Goal: Information Seeking & Learning: Check status

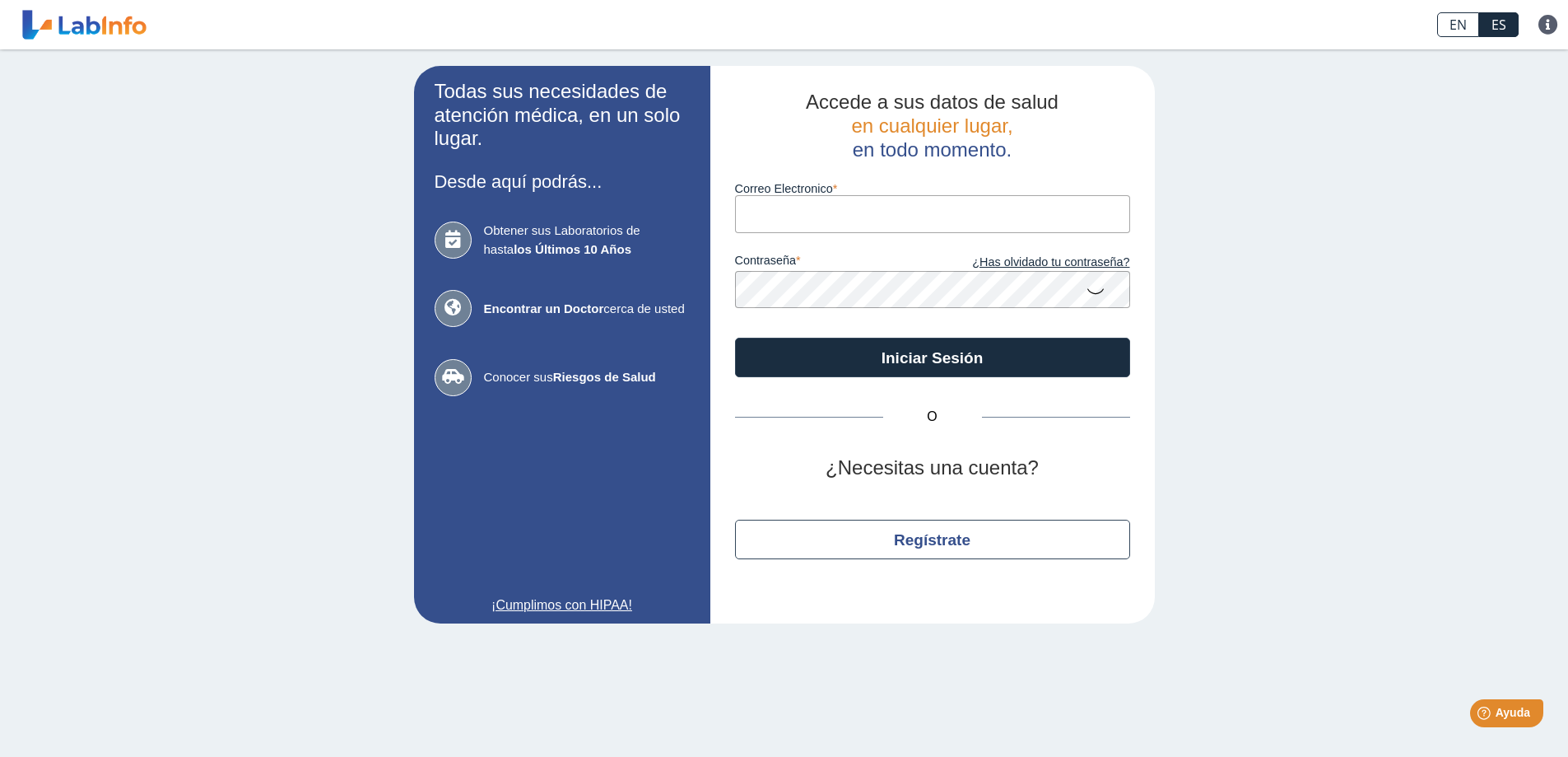
click at [767, 210] on input "Correo Electronico" at bounding box center [932, 214] width 395 height 37
type input "[EMAIL_ADDRESS][DOMAIN_NAME]"
click at [735, 338] on button "Iniciar Sesión" at bounding box center [932, 358] width 395 height 40
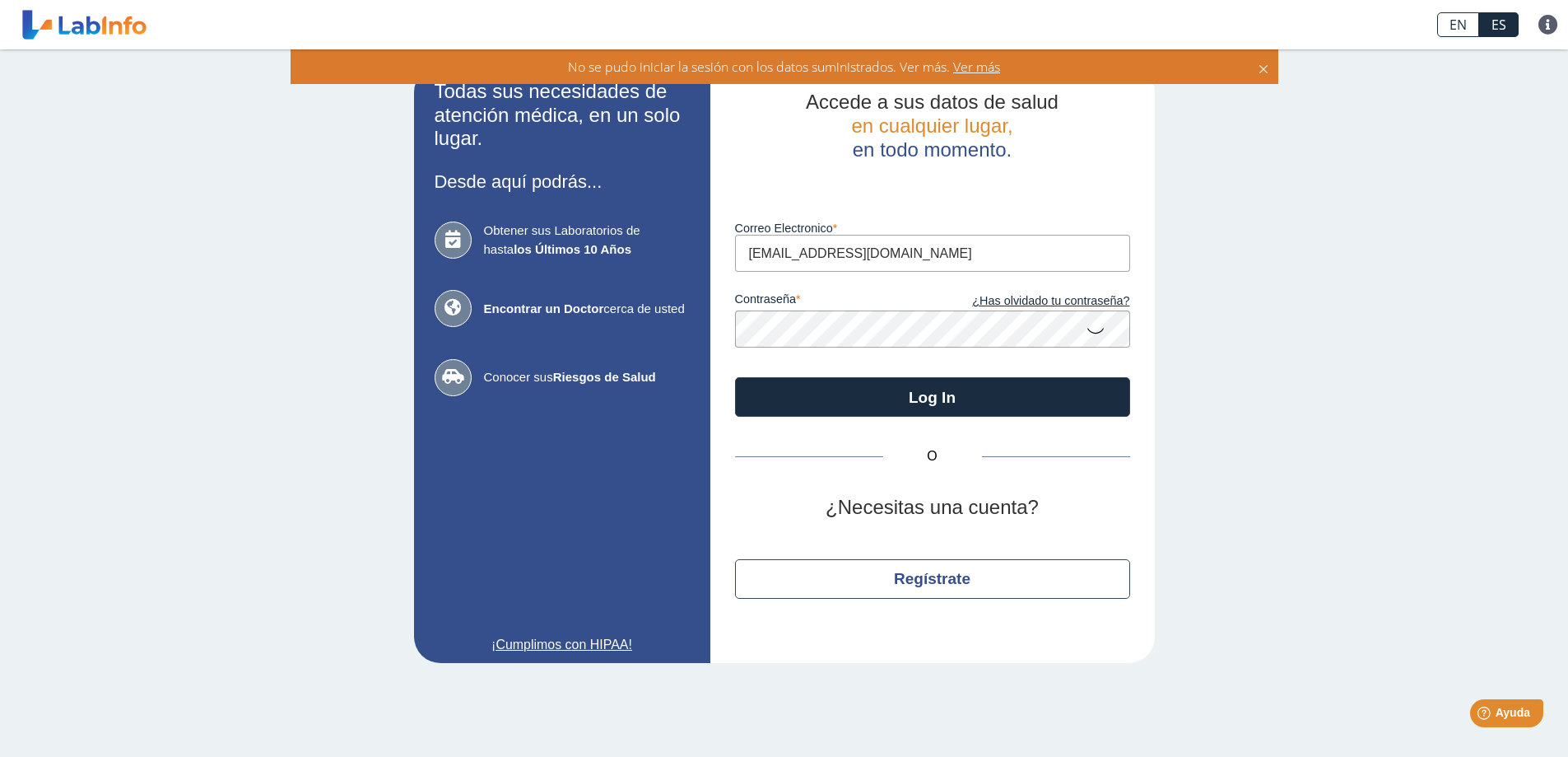
click at [1092, 331] on icon at bounding box center [1096, 329] width 20 height 32
click at [708, 325] on app-login "Todas sus necesidades de atención médica, en un solo lugar. Desde aquí podrás..…" at bounding box center [784, 364] width 741 height 597
click at [735, 378] on button "Log In" at bounding box center [932, 398] width 395 height 40
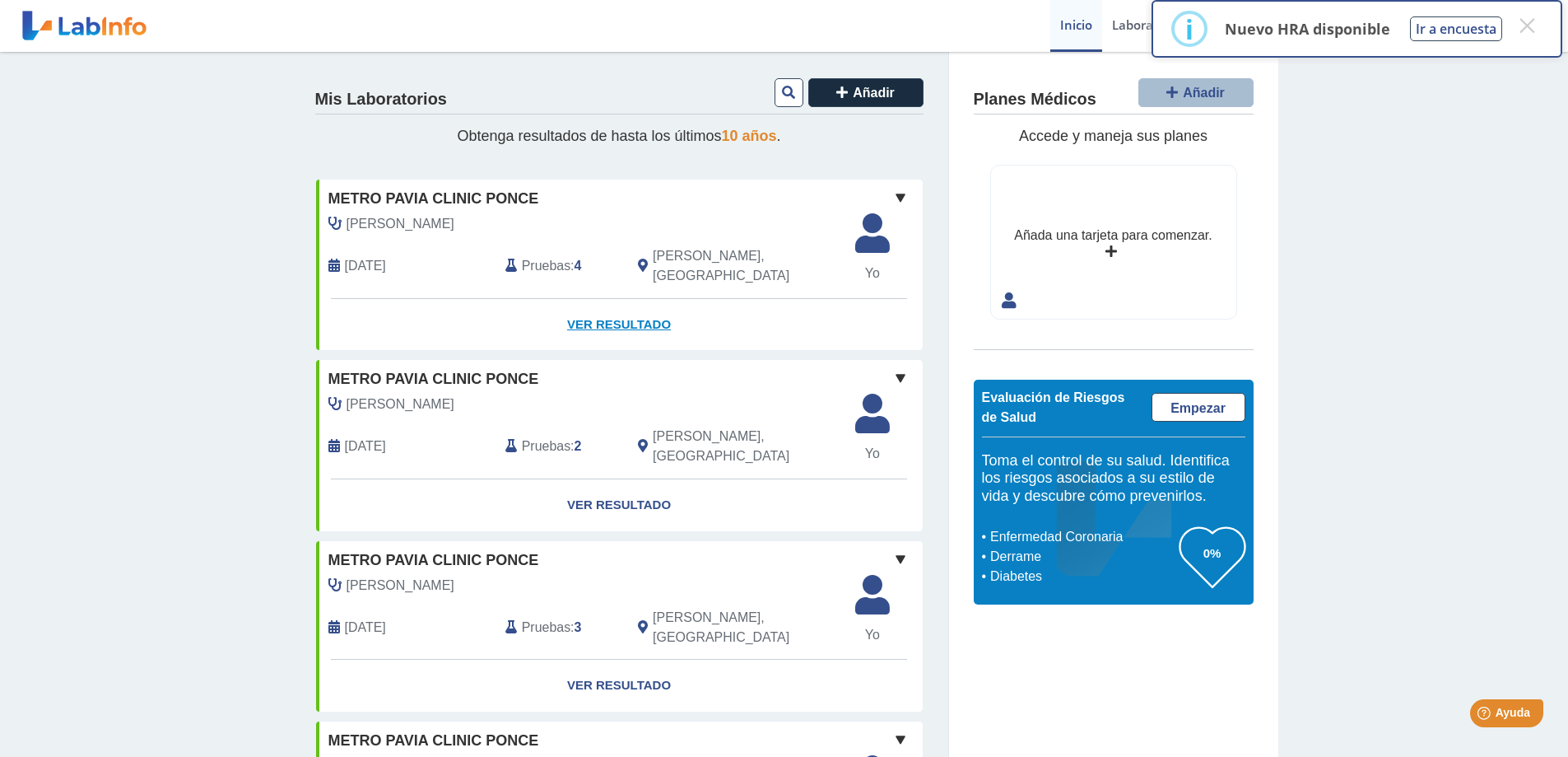
click at [628, 310] on link "Ver Resultado" at bounding box center [619, 324] width 607 height 52
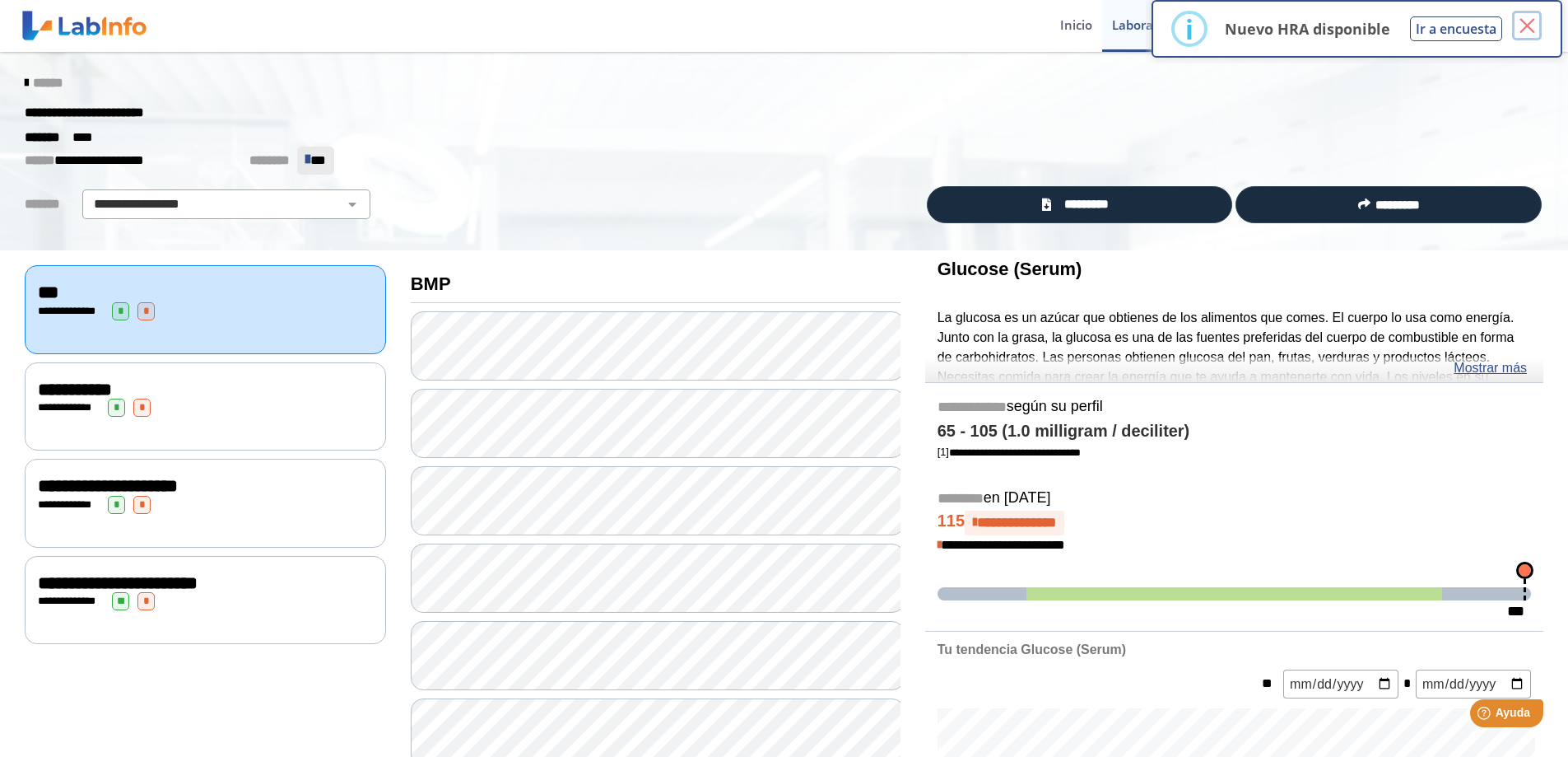
click at [1533, 27] on button "×" at bounding box center [1527, 26] width 30 height 30
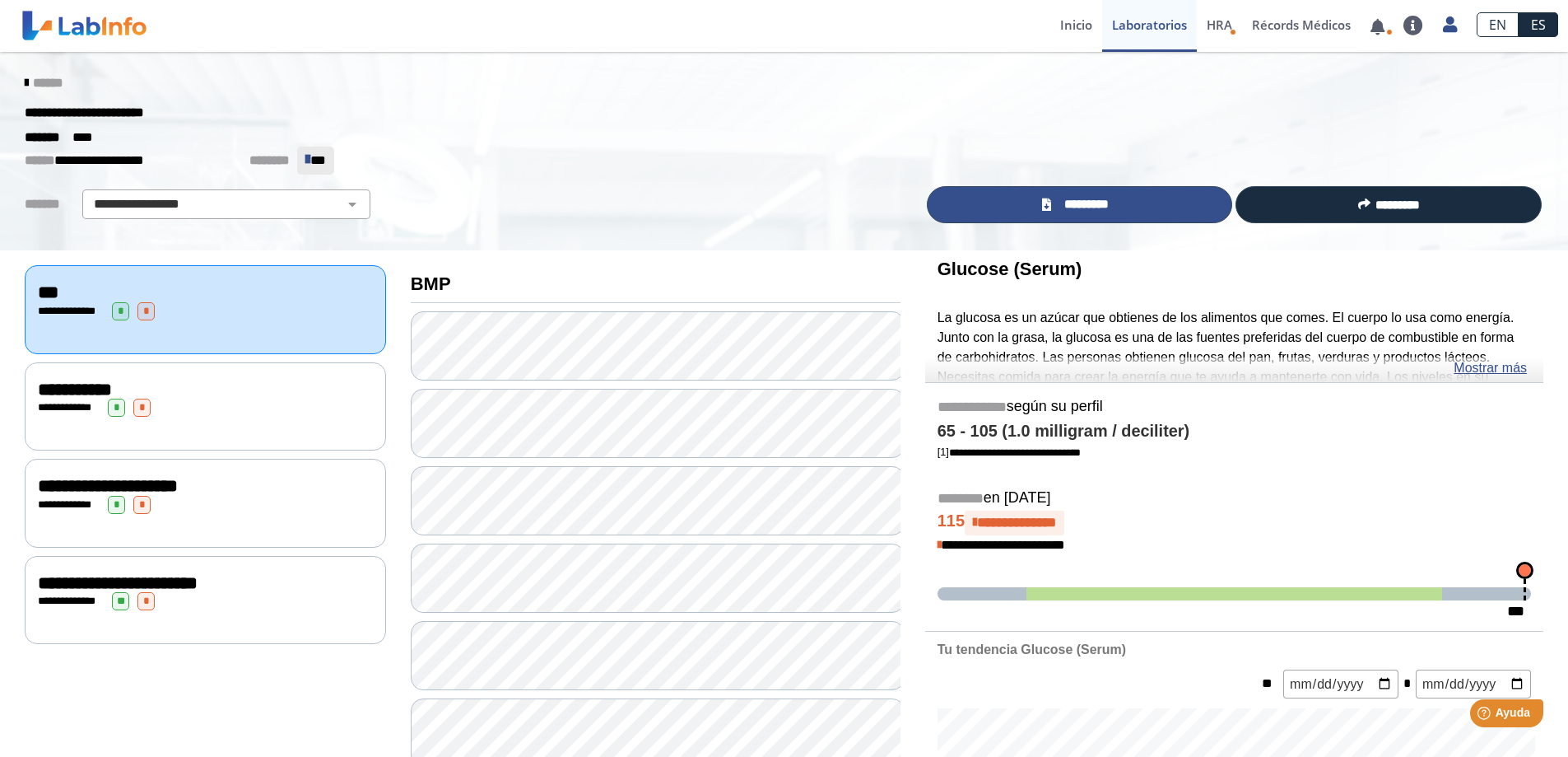
click at [1087, 206] on span "*********" at bounding box center [1086, 205] width 60 height 19
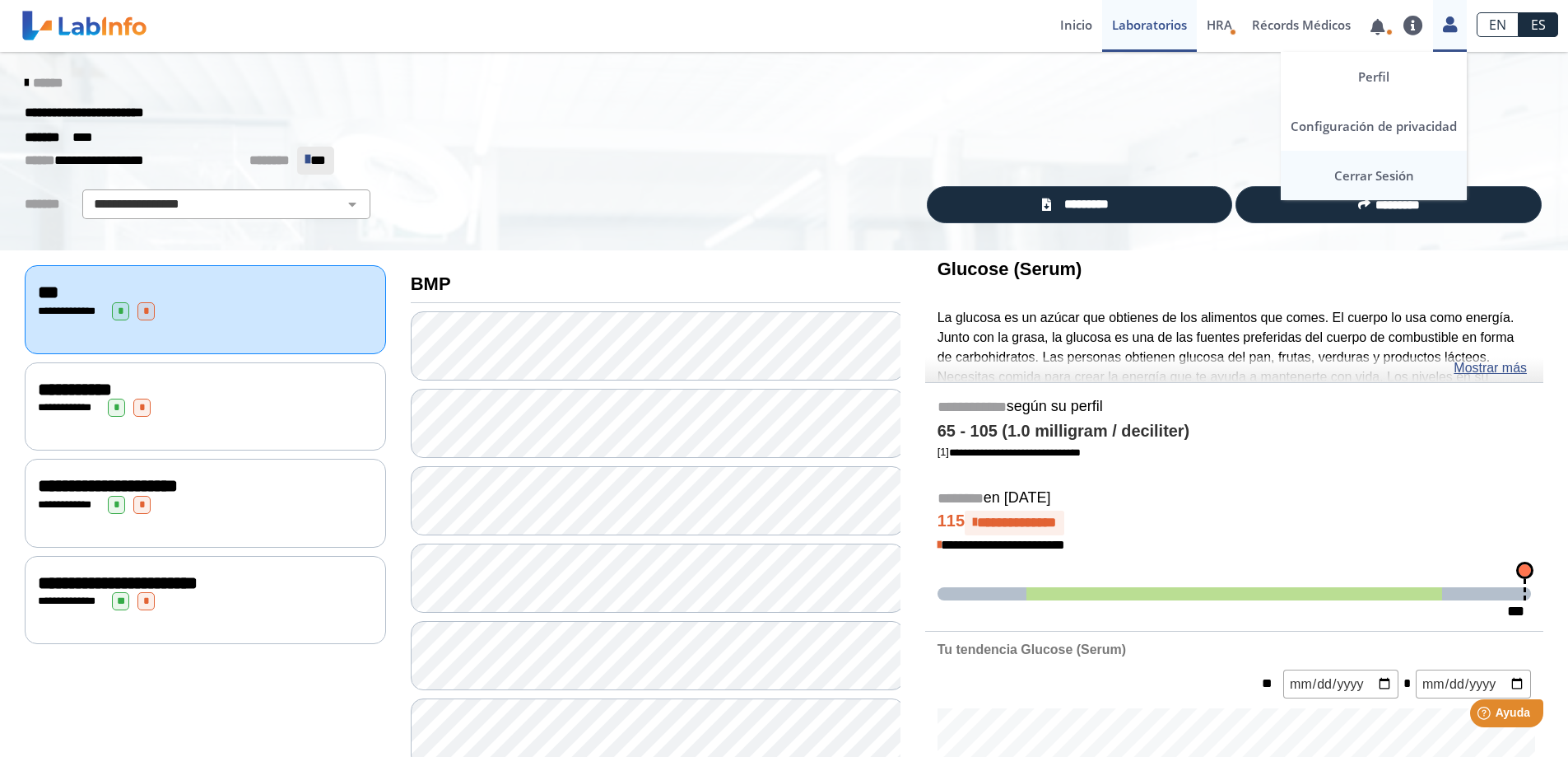
click at [1388, 171] on link "Cerrar Sesión" at bounding box center [1374, 175] width 186 height 49
